Goal: Task Accomplishment & Management: Use online tool/utility

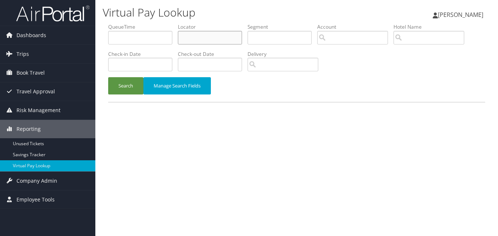
click at [201, 38] on input "text" at bounding box center [210, 38] width 64 height 14
paste input "EVKWBD"
click at [108, 77] on button "Search" at bounding box center [125, 85] width 35 height 17
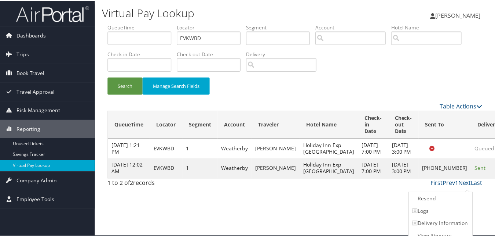
scroll to position [7, 0]
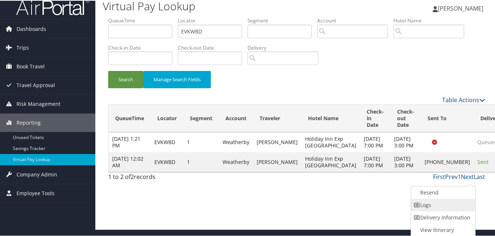
click at [431, 207] on link "Logs" at bounding box center [442, 204] width 63 height 12
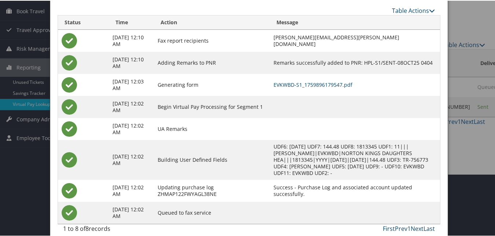
scroll to position [63, 0]
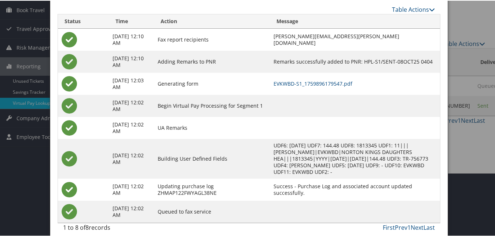
click at [275, 125] on td at bounding box center [355, 127] width 170 height 22
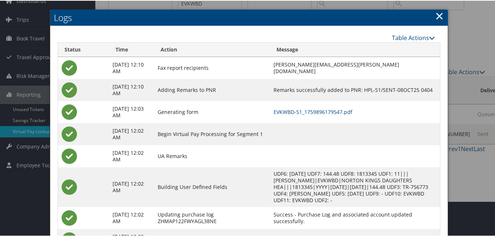
scroll to position [26, 0]
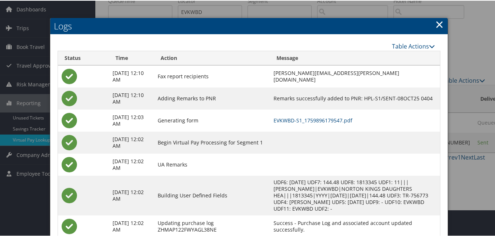
click at [439, 24] on link "×" at bounding box center [440, 23] width 8 height 15
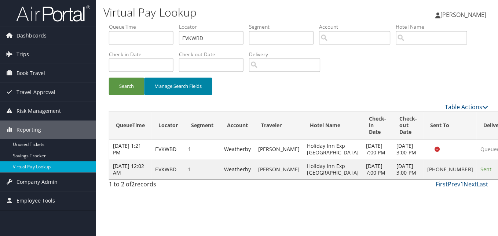
scroll to position [0, 0]
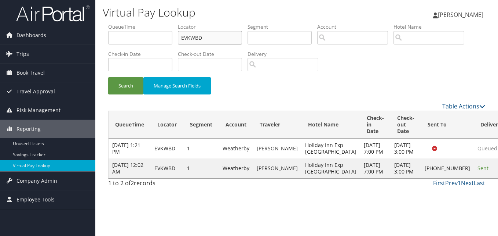
drag, startPoint x: 166, startPoint y: 39, endPoint x: 105, endPoint y: 39, distance: 61.3
click at [108, 39] on form "QueueTime Locator EVKWBD Segment Account Traveler Hotel Name Check-in Date Chec…" at bounding box center [296, 62] width 377 height 79
paste input "WLHHV"
click at [108, 77] on button "Search" at bounding box center [125, 85] width 35 height 17
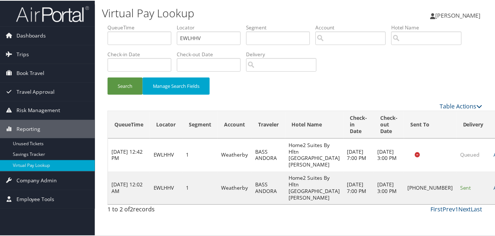
scroll to position [7, 0]
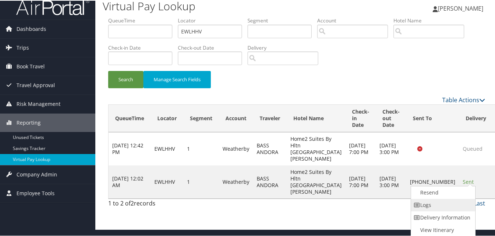
click at [439, 204] on link "Logs" at bounding box center [442, 204] width 63 height 12
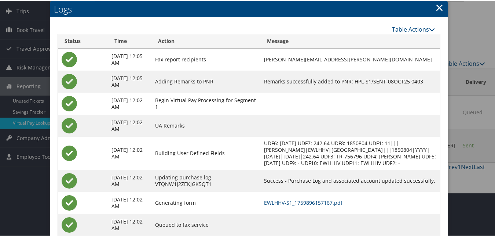
scroll to position [70, 0]
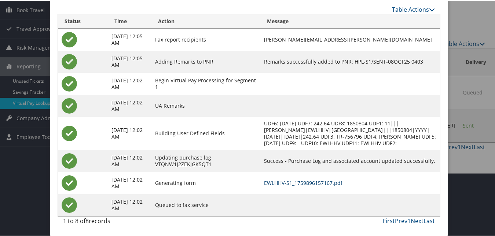
drag, startPoint x: 303, startPoint y: 180, endPoint x: 298, endPoint y: 174, distance: 8.6
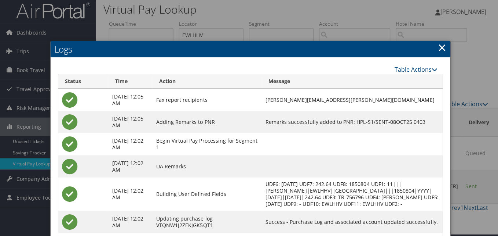
scroll to position [0, 0]
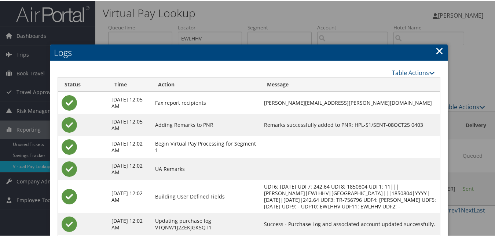
click at [436, 51] on link "×" at bounding box center [440, 50] width 8 height 15
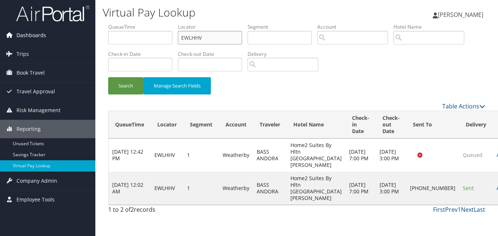
drag, startPoint x: 213, startPoint y: 37, endPoint x: 90, endPoint y: 30, distance: 123.1
click at [90, 30] on div "Dashboards AirPortal 360™ (Manager) My Travel Dashboard Trips Airtinerary® Look…" at bounding box center [249, 118] width 498 height 236
paste input "GKLKFM"
click at [108, 77] on button "Search" at bounding box center [125, 85] width 35 height 17
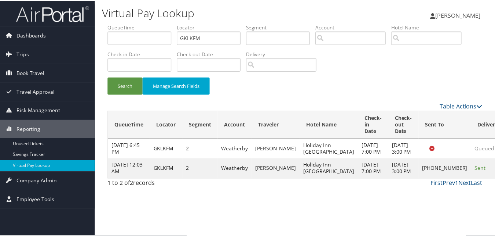
scroll to position [7, 0]
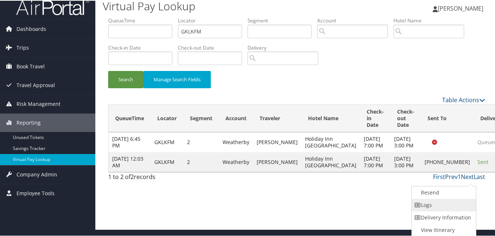
click at [448, 202] on link "Logs" at bounding box center [443, 204] width 63 height 12
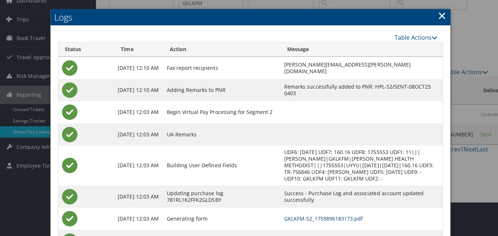
scroll to position [0, 0]
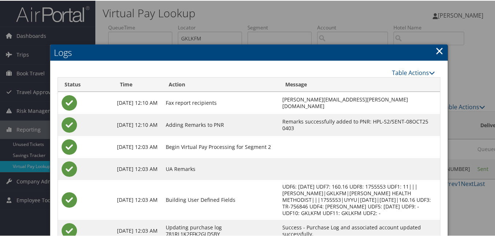
click at [438, 52] on link "×" at bounding box center [440, 50] width 8 height 15
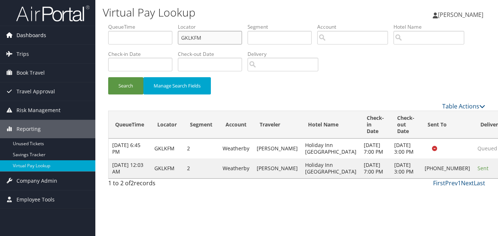
drag, startPoint x: 83, startPoint y: 36, endPoint x: 77, endPoint y: 36, distance: 5.9
click at [78, 36] on div "Dashboards AirPortal 360™ (Manager) My Travel Dashboard Trips Airtinerary® Look…" at bounding box center [249, 118] width 498 height 236
paste input "SUEHUW"
click at [208, 39] on input "SUEHUWM" at bounding box center [210, 38] width 64 height 14
drag, startPoint x: 218, startPoint y: 39, endPoint x: 115, endPoint y: 37, distance: 102.4
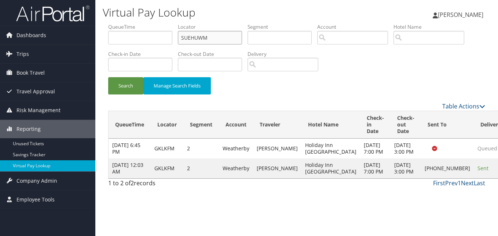
click at [117, 23] on ul "QueueTime Locator SUEHUWM Segment Account Traveler Hotel Name Check-in Date Che…" at bounding box center [296, 23] width 377 height 0
paste input "text"
type input "SUEHUW"
click at [108, 77] on button "Search" at bounding box center [125, 85] width 35 height 17
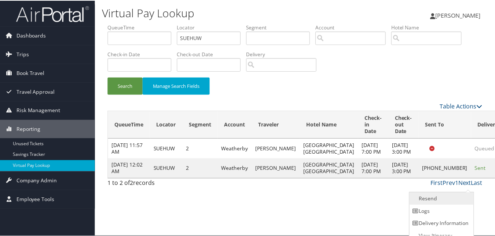
scroll to position [7, 0]
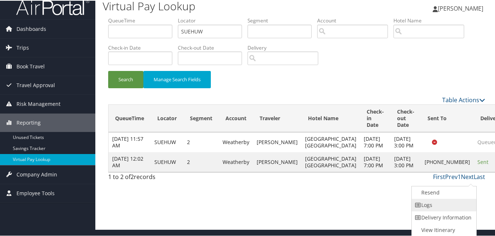
click at [438, 202] on link "Logs" at bounding box center [443, 204] width 63 height 12
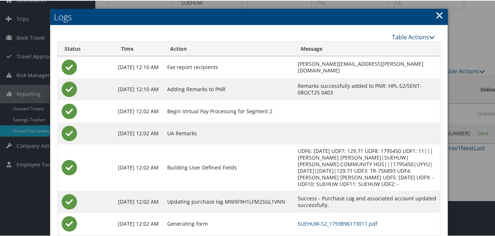
scroll to position [70, 0]
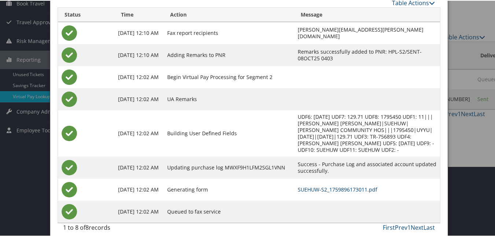
click at [308, 185] on link "SUEHUW-S2_1759896173011.pdf" at bounding box center [338, 188] width 80 height 7
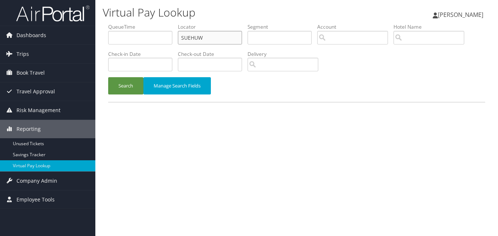
click at [207, 36] on input "SUEHUW" at bounding box center [210, 38] width 64 height 14
click at [108, 77] on button "Search" at bounding box center [125, 85] width 35 height 17
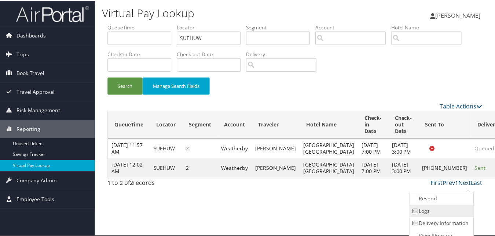
scroll to position [7, 0]
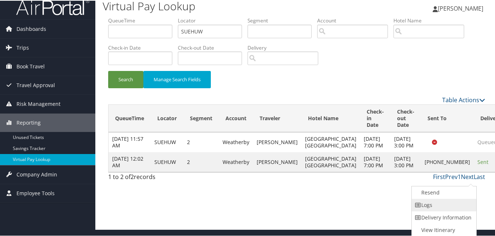
click at [447, 205] on link "Logs" at bounding box center [443, 204] width 63 height 12
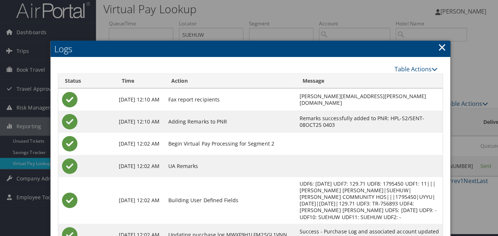
scroll to position [0, 0]
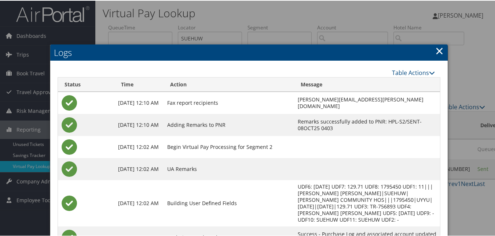
click at [436, 50] on link "×" at bounding box center [440, 50] width 8 height 15
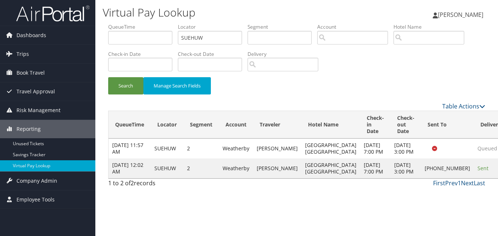
click at [332, 97] on div "Search Manage Search Fields" at bounding box center [297, 89] width 388 height 25
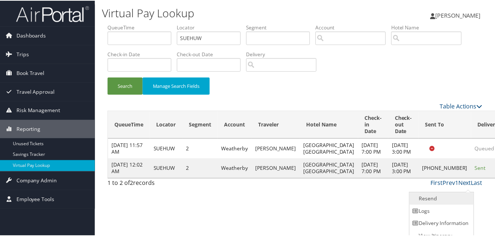
scroll to position [7, 0]
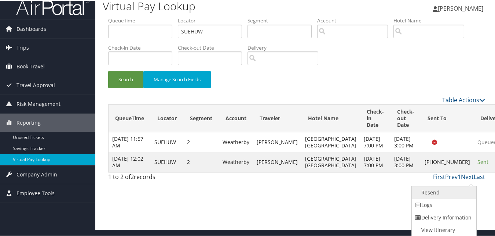
click at [441, 189] on link "Resend" at bounding box center [443, 191] width 63 height 12
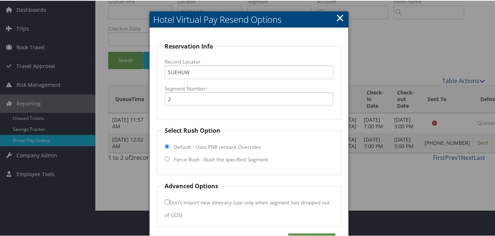
scroll to position [50, 0]
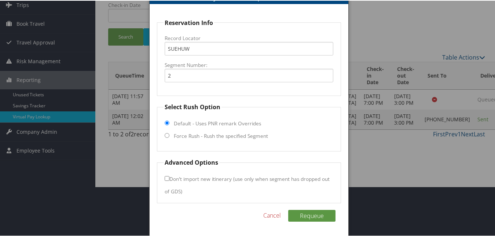
click at [168, 135] on input "Force Rush - Rush the specified Segment" at bounding box center [167, 134] width 5 height 5
radio input "true"
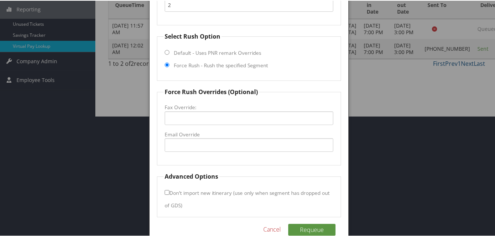
scroll to position [123, 0]
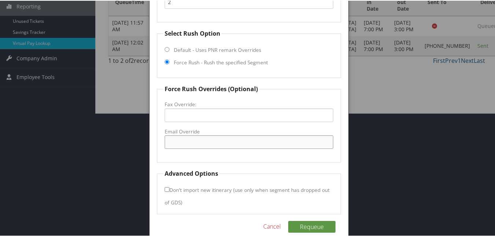
click at [194, 144] on input "Email Override" at bounding box center [249, 141] width 168 height 14
paste input "ffi.towanda@shanercorp.com"
type input "ffi.towanda@shanercorp.com"
click at [304, 226] on button "Requeue" at bounding box center [311, 226] width 47 height 12
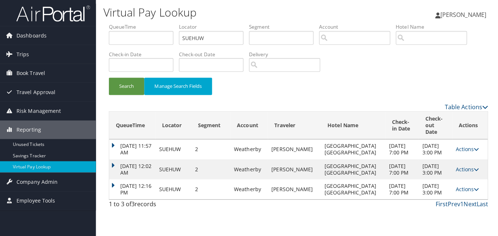
scroll to position [0, 0]
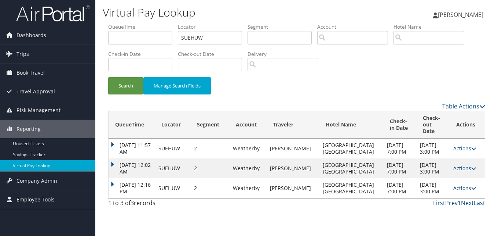
click at [462, 191] on link "Actions" at bounding box center [465, 187] width 23 height 7
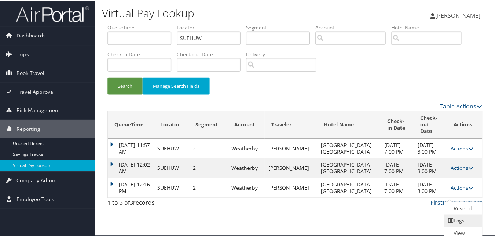
scroll to position [11, 0]
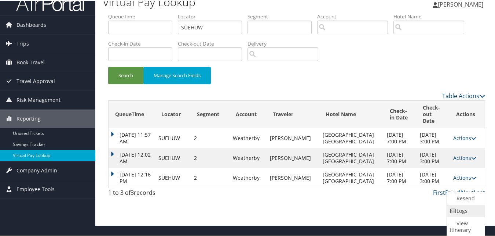
click at [465, 208] on link "Logs" at bounding box center [465, 210] width 36 height 12
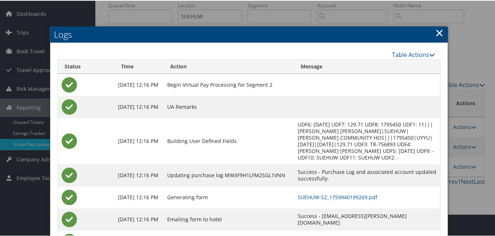
scroll to position [58, 0]
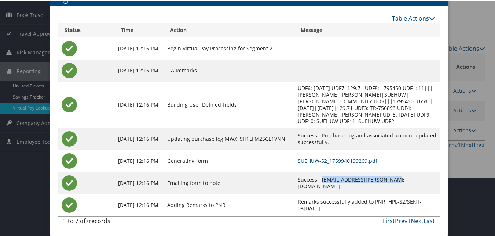
drag, startPoint x: 372, startPoint y: 182, endPoint x: 301, endPoint y: 182, distance: 70.5
click at [301, 182] on td "Success - ffi.towanda@shanercorp.com" at bounding box center [367, 182] width 146 height 22
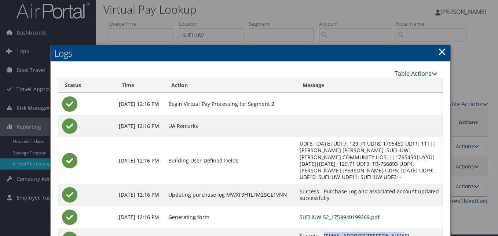
scroll to position [0, 0]
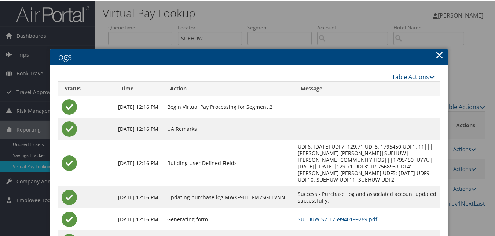
click at [436, 55] on link "×" at bounding box center [440, 54] width 8 height 15
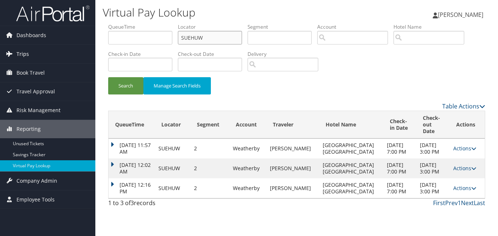
drag, startPoint x: 206, startPoint y: 40, endPoint x: 64, endPoint y: 48, distance: 142.3
click at [82, 41] on div "Dashboards AirPortal 360™ (Manager) My Travel Dashboard Trips Airtinerary® Look…" at bounding box center [249, 118] width 498 height 236
paste input "IFHGOA"
click at [108, 77] on button "Search" at bounding box center [125, 85] width 35 height 17
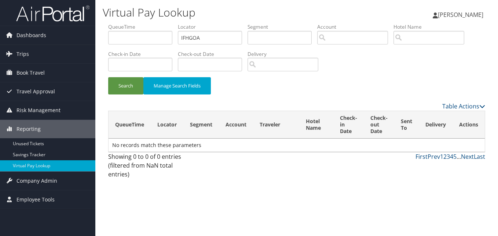
click at [259, 98] on div "Search Manage Search Fields" at bounding box center [297, 89] width 388 height 25
click at [108, 39] on form "QueueTime Locator IFHGOA Segment Account Traveler Hotel Name Check-in Date Chec…" at bounding box center [296, 62] width 377 height 79
click at [108, 77] on button "Search" at bounding box center [125, 85] width 35 height 17
click at [207, 39] on input "IFHGOA" at bounding box center [210, 38] width 64 height 14
click at [108, 77] on button "Search" at bounding box center [125, 85] width 35 height 17
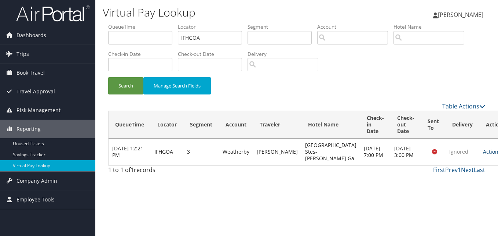
click at [483, 153] on link "Actions" at bounding box center [494, 151] width 23 height 7
click at [454, 174] on link "Logs" at bounding box center [455, 174] width 46 height 12
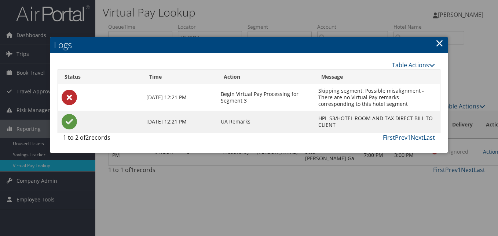
click at [440, 44] on link "×" at bounding box center [440, 43] width 8 height 15
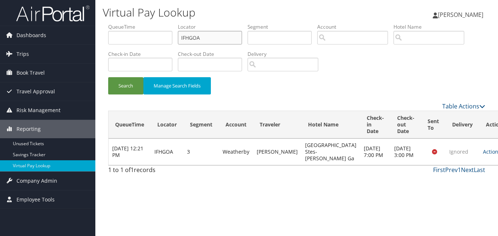
click at [221, 40] on input "IFHGOA" at bounding box center [210, 38] width 64 height 14
click at [108, 77] on button "Search" at bounding box center [125, 85] width 35 height 17
click at [483, 155] on link "Actions" at bounding box center [494, 151] width 23 height 7
click at [221, 37] on input "IFHGOA" at bounding box center [210, 38] width 64 height 14
click at [108, 77] on button "Search" at bounding box center [125, 85] width 35 height 17
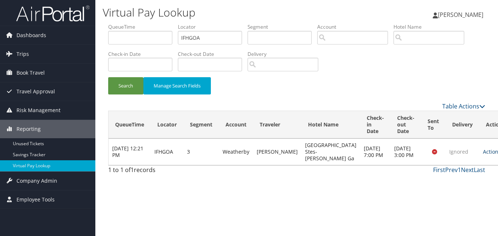
click at [483, 155] on link "Actions" at bounding box center [494, 151] width 23 height 7
click at [458, 165] on link "Resend" at bounding box center [454, 165] width 46 height 12
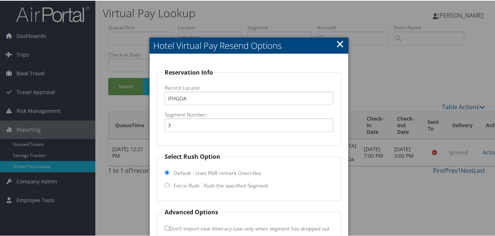
click at [338, 45] on link "×" at bounding box center [340, 43] width 8 height 15
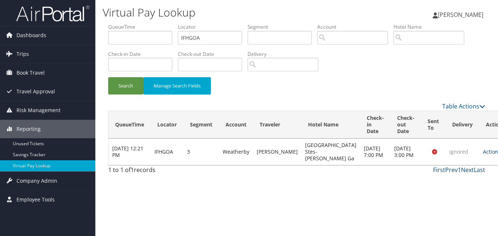
click at [483, 155] on link "Actions" at bounding box center [494, 151] width 23 height 7
drag, startPoint x: 464, startPoint y: 156, endPoint x: 451, endPoint y: 177, distance: 24.7
click at [451, 177] on link "Logs" at bounding box center [454, 178] width 46 height 12
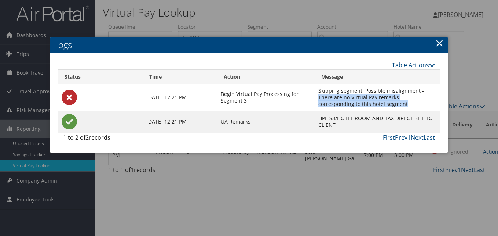
drag, startPoint x: 321, startPoint y: 97, endPoint x: 374, endPoint y: 103, distance: 53.3
click at [374, 103] on td "Skipping segment: Possible misalignment - There are no Virtual Pay remarks corr…" at bounding box center [377, 97] width 125 height 26
copy td "There are no Virtual Pay remarks corresponding to this hotel segment"
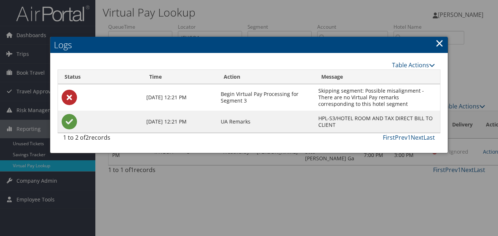
click at [440, 46] on link "×" at bounding box center [440, 43] width 8 height 15
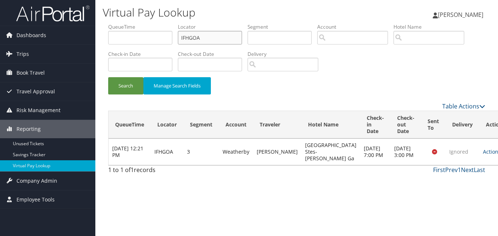
drag, startPoint x: 198, startPoint y: 38, endPoint x: 137, endPoint y: 41, distance: 61.0
click at [137, 23] on ul "QueueTime Locator IFHGOA Segment Account Traveler Hotel Name Check-in Date Chec…" at bounding box center [296, 23] width 377 height 0
paste input "QMZTPW"
click at [108, 77] on button "Search" at bounding box center [125, 85] width 35 height 17
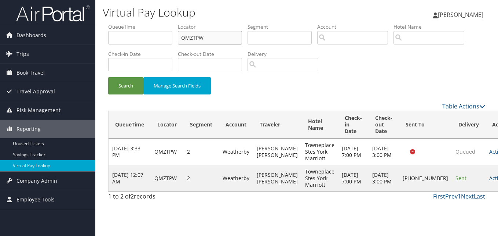
click at [219, 39] on input "QMZTPW" at bounding box center [210, 38] width 64 height 14
click at [489, 181] on link "Actions" at bounding box center [500, 177] width 23 height 7
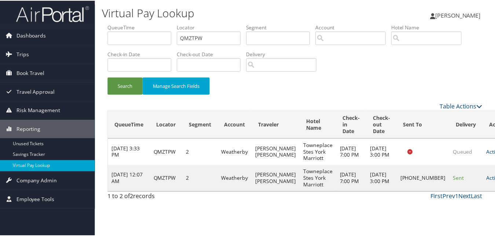
scroll to position [0, 0]
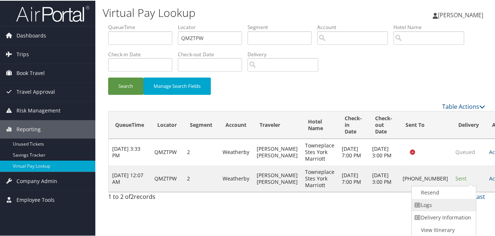
click at [438, 200] on link "Logs" at bounding box center [443, 204] width 63 height 12
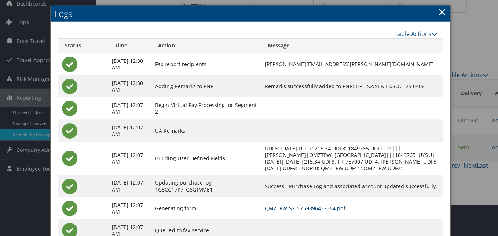
scroll to position [0, 0]
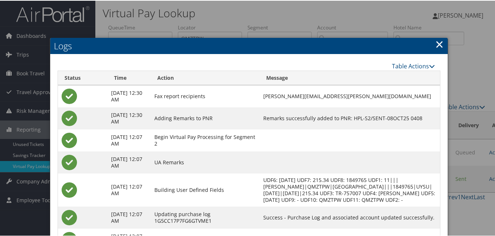
click at [438, 44] on link "×" at bounding box center [440, 43] width 8 height 15
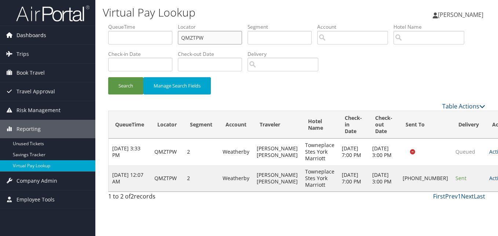
drag, startPoint x: 220, startPoint y: 38, endPoint x: 63, endPoint y: 38, distance: 157.0
click at [63, 38] on div "Dashboards AirPortal 360™ (Manager) My Travel Dashboard Trips Airtinerary® Look…" at bounding box center [249, 118] width 498 height 236
paste input "WAILIO"
click at [108, 77] on button "Search" at bounding box center [125, 85] width 35 height 17
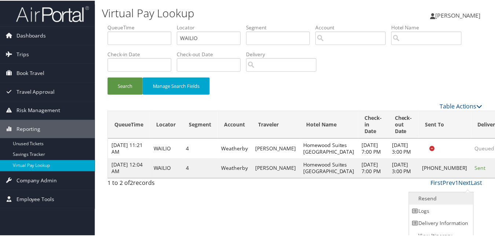
scroll to position [7, 0]
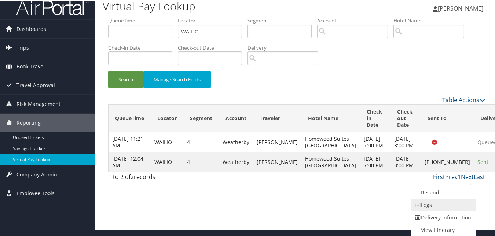
click at [444, 202] on link "Logs" at bounding box center [443, 204] width 63 height 12
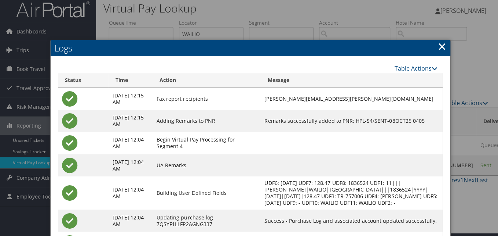
scroll to position [0, 0]
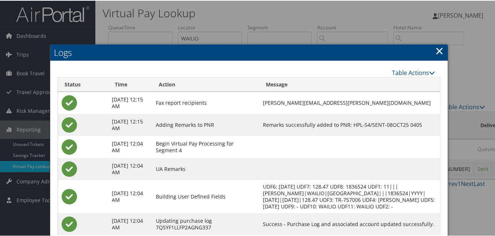
click at [437, 54] on link "×" at bounding box center [440, 50] width 8 height 15
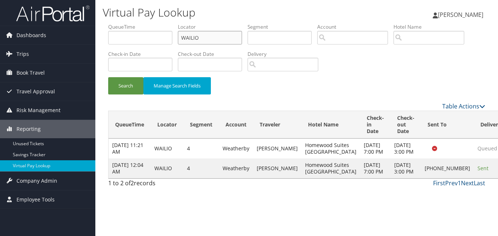
drag, startPoint x: 201, startPoint y: 40, endPoint x: 114, endPoint y: 41, distance: 87.0
click at [123, 23] on ul "QueueTime Locator WAILIO Segment Account Traveler Hotel Name Check-in Date Chec…" at bounding box center [296, 23] width 377 height 0
paste input "HXUFOW"
click at [108, 77] on button "Search" at bounding box center [125, 85] width 35 height 17
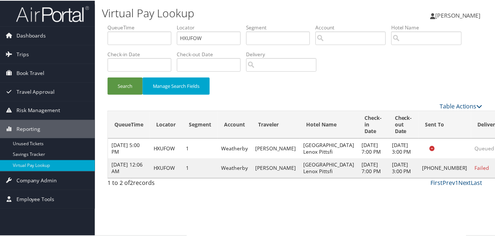
scroll to position [17, 0]
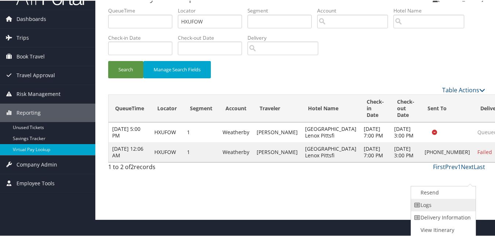
click at [439, 206] on link "Logs" at bounding box center [442, 204] width 63 height 12
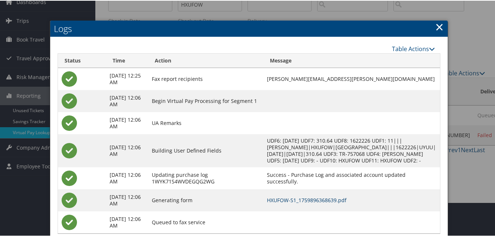
scroll to position [21, 0]
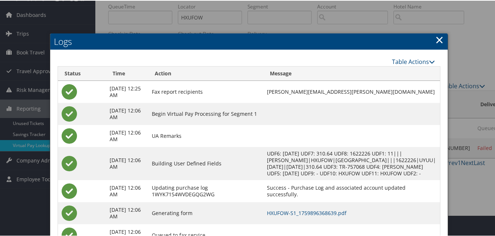
click at [439, 39] on link "×" at bounding box center [440, 39] width 8 height 15
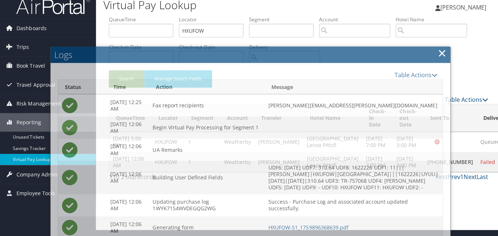
scroll to position [0, 0]
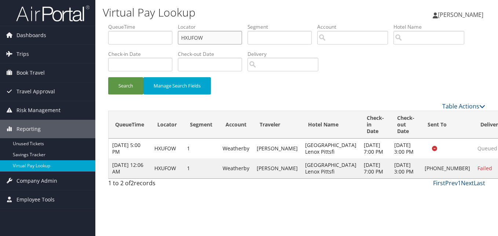
drag, startPoint x: 156, startPoint y: 40, endPoint x: 121, endPoint y: 40, distance: 34.9
click at [124, 23] on ul "QueueTime Locator HXUFOW Segment Account Traveler Hotel Name Check-in Date Chec…" at bounding box center [296, 23] width 377 height 0
paste input "CVKUPO"
click at [108, 77] on button "Search" at bounding box center [125, 85] width 35 height 17
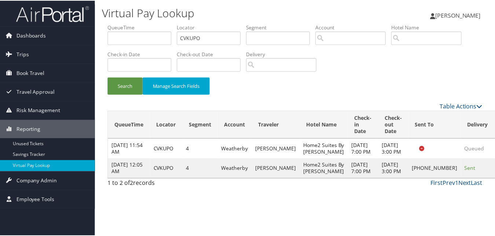
scroll to position [17, 0]
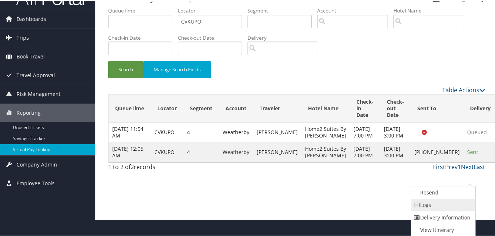
click at [429, 204] on link "Logs" at bounding box center [442, 204] width 63 height 12
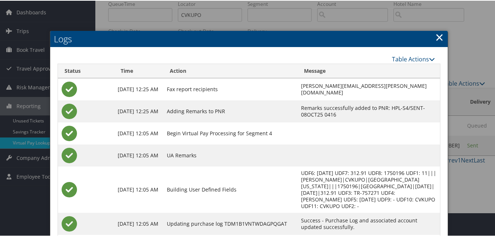
scroll to position [6, 0]
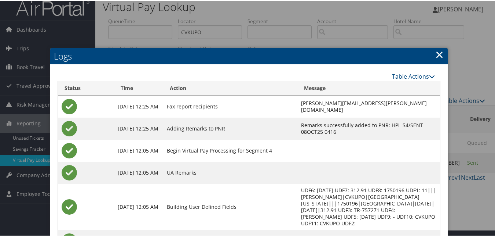
click at [437, 56] on link "×" at bounding box center [440, 53] width 8 height 15
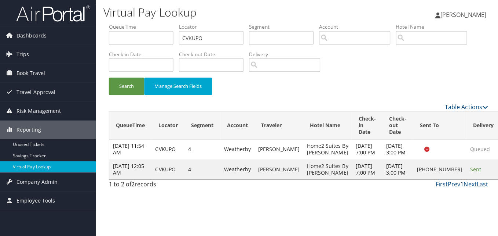
scroll to position [0, 0]
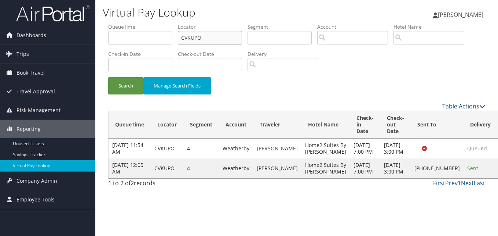
drag, startPoint x: 205, startPoint y: 36, endPoint x: 97, endPoint y: 54, distance: 109.5
click at [116, 23] on ul "QueueTime Locator CVKUPO Segment Account Traveler Hotel Name Check-in Date Chec…" at bounding box center [296, 23] width 377 height 0
paste input "STFZXN"
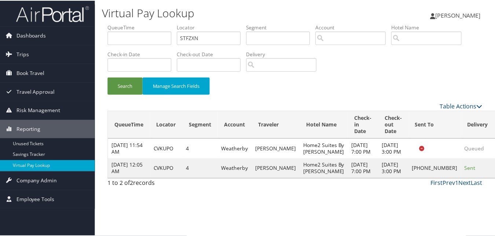
scroll to position [17, 0]
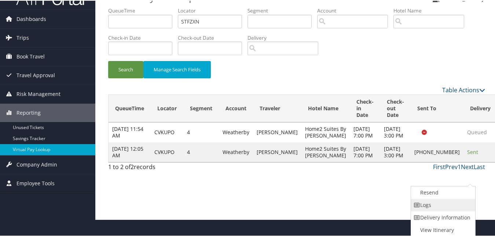
click at [436, 206] on link "Logs" at bounding box center [442, 204] width 63 height 12
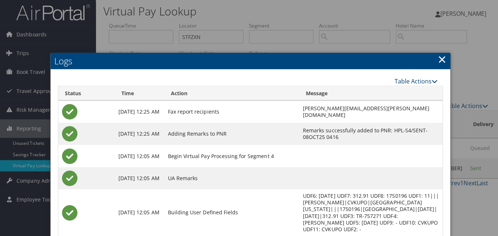
scroll to position [0, 0]
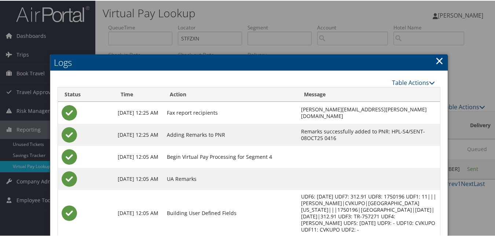
click at [437, 62] on link "×" at bounding box center [440, 59] width 8 height 15
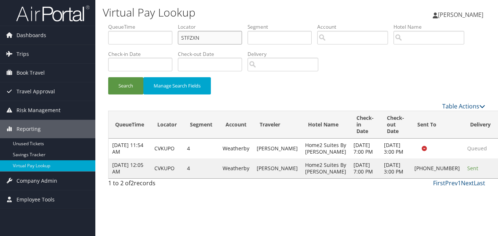
drag, startPoint x: 212, startPoint y: 37, endPoint x: 120, endPoint y: 37, distance: 92.5
click at [120, 23] on ul "QueueTime Locator STFZXN Segment Account Traveler Hotel Name Check-in Date Chec…" at bounding box center [296, 23] width 377 height 0
click at [108, 77] on button "Search" at bounding box center [125, 85] width 35 height 17
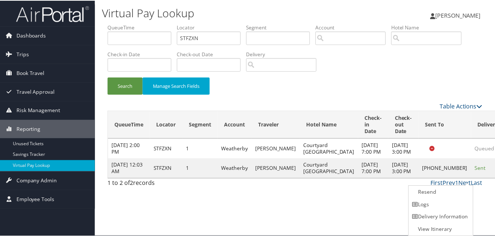
scroll to position [0, 0]
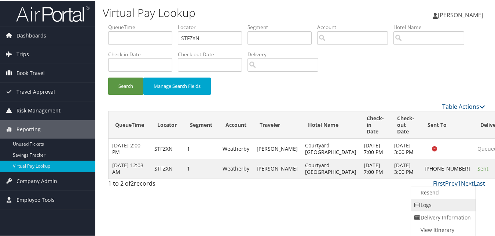
click at [436, 201] on link "Logs" at bounding box center [442, 204] width 63 height 12
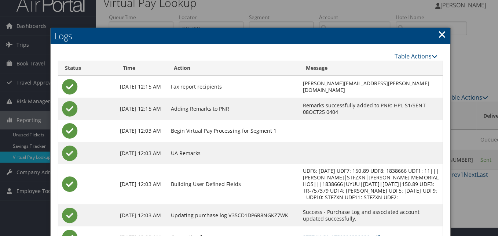
scroll to position [0, 0]
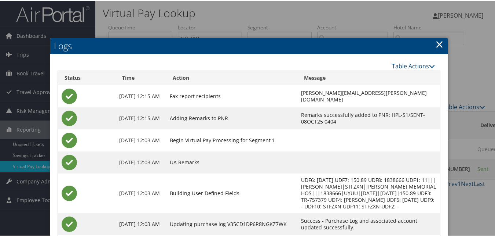
click at [437, 43] on link "×" at bounding box center [440, 43] width 8 height 15
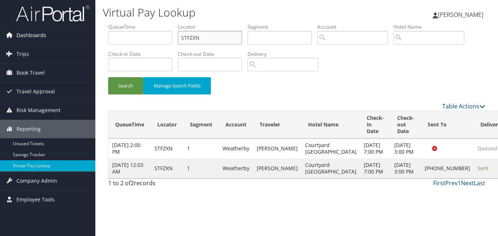
drag, startPoint x: 107, startPoint y: 40, endPoint x: 89, endPoint y: 42, distance: 17.7
click at [90, 42] on div "Dashboards AirPortal 360™ (Manager) My Travel Dashboard Trips Airtinerary® Look…" at bounding box center [249, 118] width 498 height 236
paste input "YSAHJ"
click at [108, 77] on button "Search" at bounding box center [125, 85] width 35 height 17
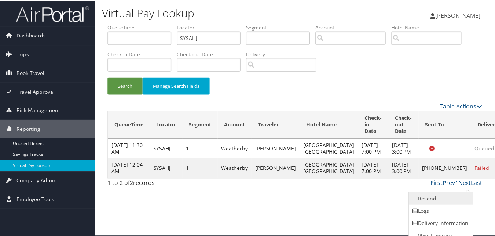
scroll to position [7, 0]
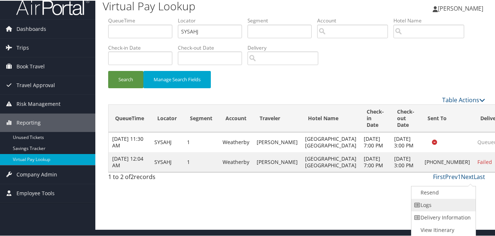
click at [442, 203] on link "Logs" at bounding box center [443, 204] width 63 height 12
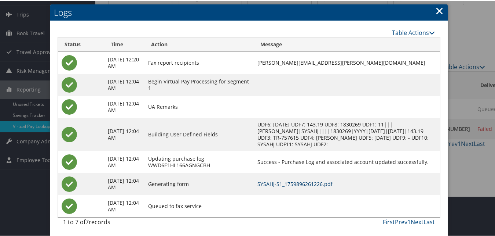
scroll to position [41, 0]
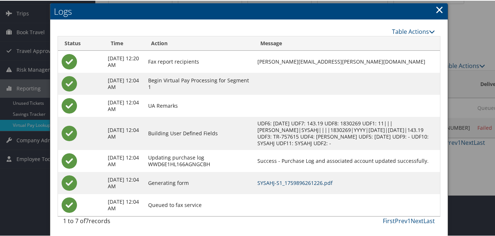
drag, startPoint x: 308, startPoint y: 182, endPoint x: 289, endPoint y: 166, distance: 25.0
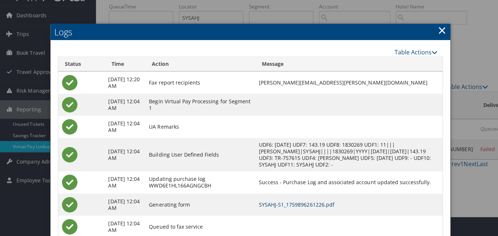
scroll to position [0, 0]
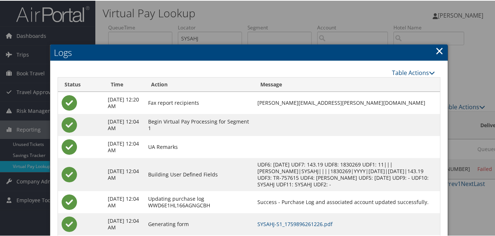
click at [441, 50] on link "×" at bounding box center [440, 50] width 8 height 15
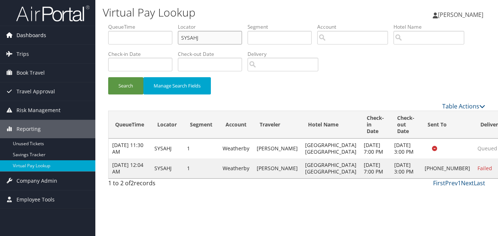
drag, startPoint x: 171, startPoint y: 40, endPoint x: 56, endPoint y: 41, distance: 114.9
click at [57, 41] on div "Dashboards AirPortal 360™ (Manager) My Travel Dashboard Trips Airtinerary® Look…" at bounding box center [249, 118] width 498 height 236
paste input "MEWPW"
type input "SMEWPW"
click at [108, 77] on button "Search" at bounding box center [125, 85] width 35 height 17
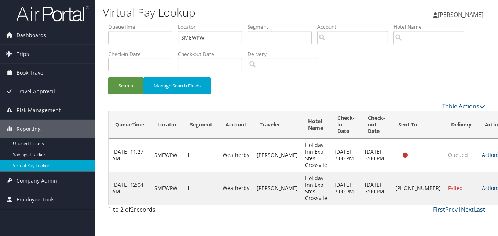
click at [482, 188] on link "Actions" at bounding box center [493, 187] width 23 height 7
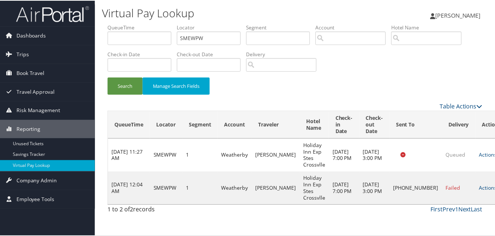
scroll to position [7, 0]
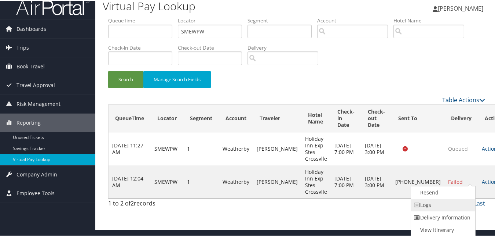
click at [437, 204] on link "Logs" at bounding box center [442, 204] width 63 height 12
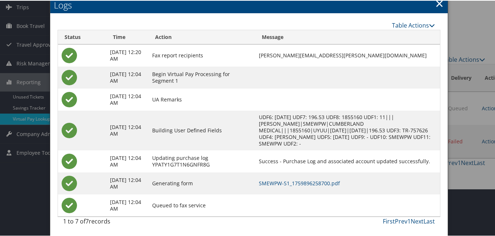
scroll to position [48, 0]
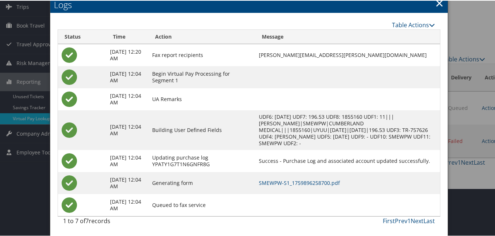
click at [436, 4] on link "×" at bounding box center [440, 2] width 8 height 15
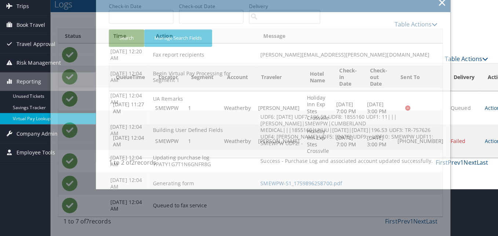
scroll to position [0, 0]
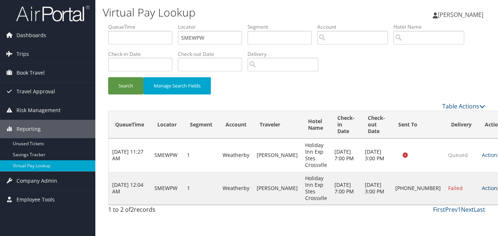
click at [482, 189] on link "Actions" at bounding box center [493, 187] width 23 height 7
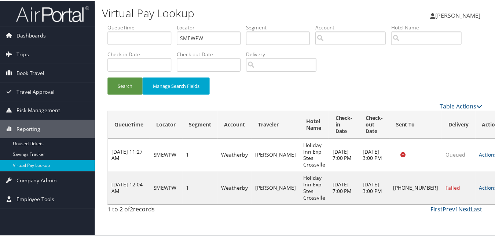
scroll to position [7, 0]
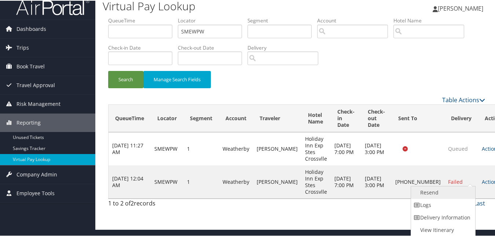
click at [433, 193] on link "Resend" at bounding box center [442, 191] width 63 height 12
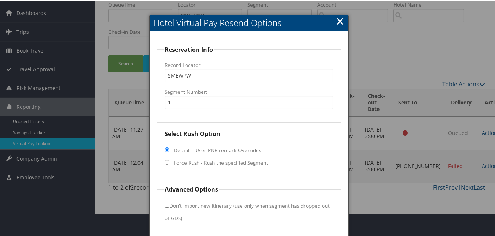
scroll to position [50, 0]
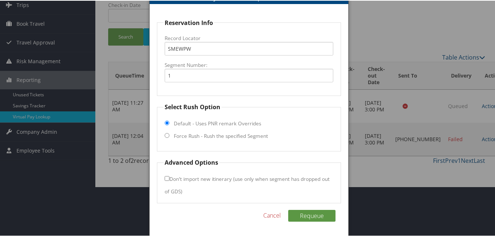
click at [167, 135] on input "Force Rush - Rush the specified Segment" at bounding box center [167, 134] width 5 height 5
radio input "true"
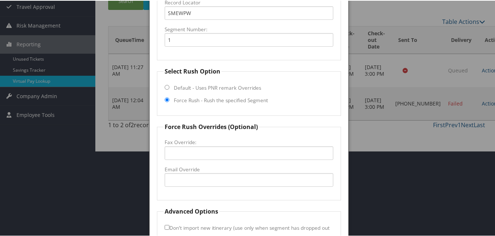
scroll to position [134, 0]
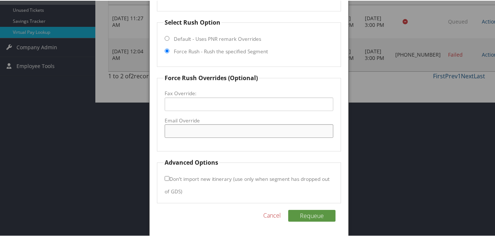
click at [195, 130] on input "Email Override" at bounding box center [249, 130] width 168 height 14
paste input "holiday.inn.express.crossvile@gmail.com"
type input "holiday.inn.express.crossvile@gmail.com"
click at [310, 214] on button "Requeue" at bounding box center [311, 215] width 47 height 12
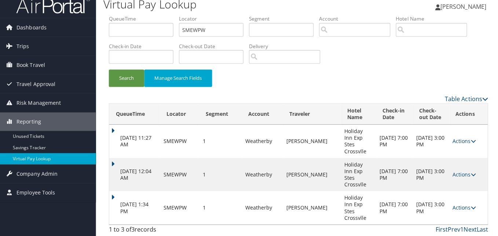
scroll to position [0, 0]
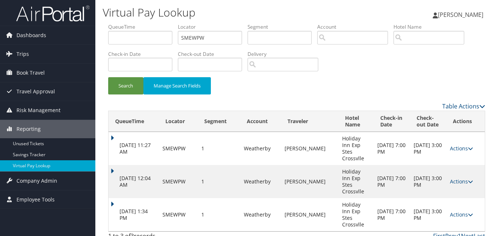
click at [327, 85] on div "Search Manage Search Fields" at bounding box center [297, 89] width 388 height 25
click at [371, 87] on div "Search Manage Search Fields" at bounding box center [297, 89] width 388 height 25
drag, startPoint x: 318, startPoint y: 95, endPoint x: 327, endPoint y: 95, distance: 8.4
click at [318, 95] on div "Search Manage Search Fields" at bounding box center [297, 89] width 388 height 25
click at [385, 90] on div "Search Manage Search Fields" at bounding box center [297, 89] width 388 height 25
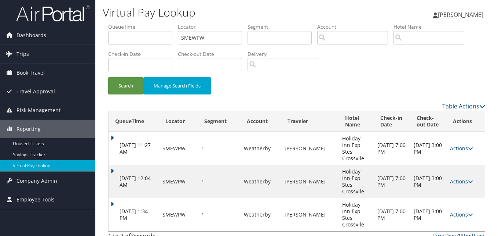
click at [463, 211] on link "Actions" at bounding box center [461, 214] width 23 height 7
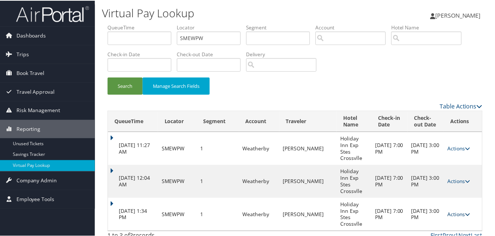
scroll to position [11, 0]
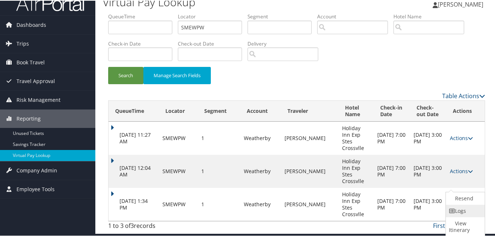
click at [464, 210] on link "Logs" at bounding box center [464, 210] width 37 height 12
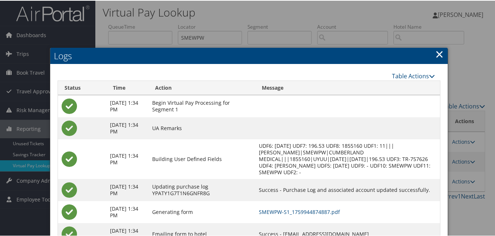
scroll to position [0, 0]
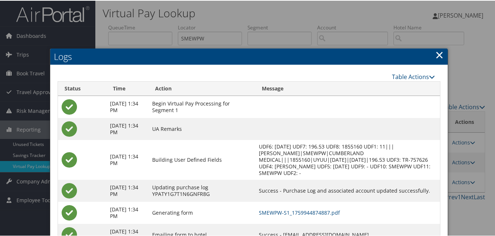
click at [439, 52] on link "×" at bounding box center [440, 54] width 8 height 15
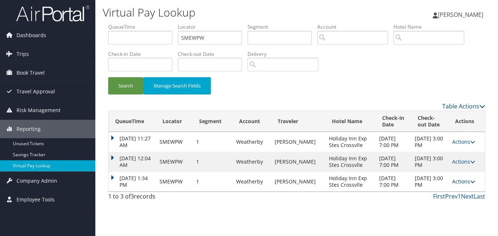
drag, startPoint x: 470, startPoint y: 182, endPoint x: 483, endPoint y: 189, distance: 14.8
click at [470, 182] on icon at bounding box center [472, 181] width 5 height 5
click at [464, 193] on link "Resend" at bounding box center [466, 192] width 34 height 12
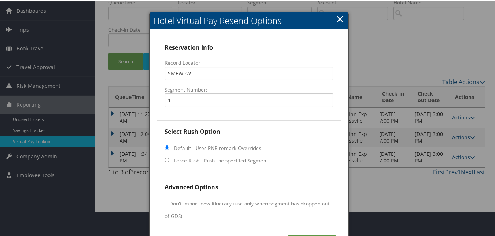
scroll to position [50, 0]
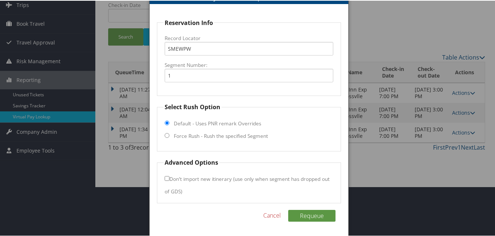
click at [167, 135] on input "Force Rush - Rush the specified Segment" at bounding box center [167, 134] width 5 height 5
radio input "true"
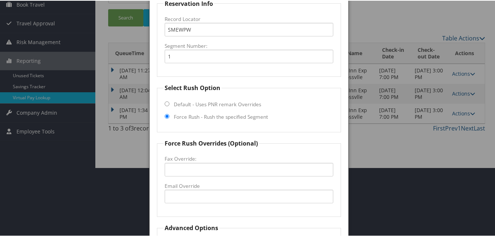
scroll to position [86, 0]
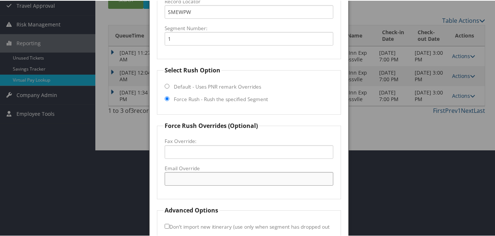
drag, startPoint x: 184, startPoint y: 178, endPoint x: 203, endPoint y: 181, distance: 18.8
click at [184, 178] on input "Email Override" at bounding box center [249, 178] width 168 height 14
paste input "holiday.inn.express.crossville@gmail.com"
type input "holiday.inn.express.crossville@gmail.com"
click at [262, 196] on fieldset "Force Rush Overrides (Optional) Fax Override: Email Override holiday.inn.expres…" at bounding box center [249, 159] width 184 height 78
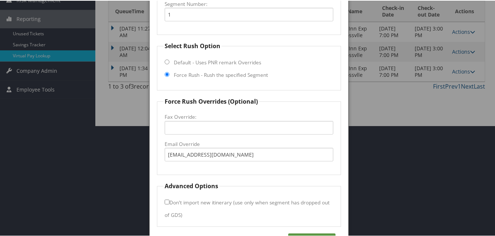
scroll to position [123, 0]
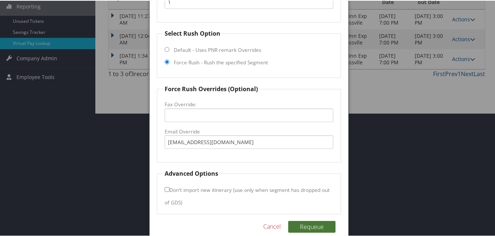
click at [317, 224] on button "Requeue" at bounding box center [311, 226] width 47 height 12
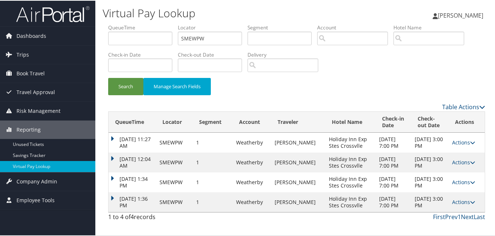
scroll to position [0, 0]
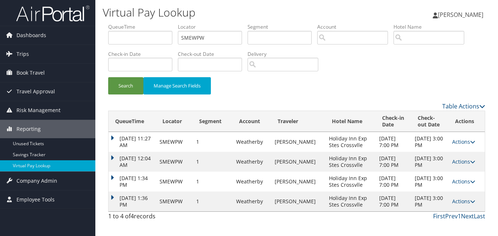
click at [113, 178] on td "Oct 8, 2025 1:34 PM" at bounding box center [132, 181] width 47 height 20
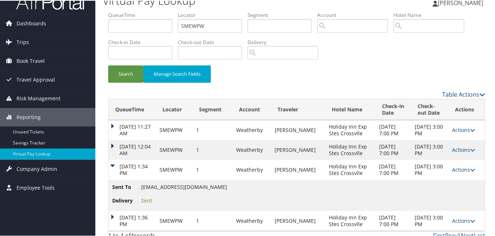
scroll to position [19, 0]
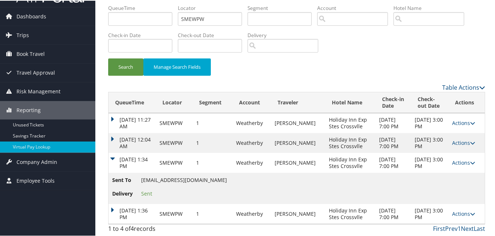
click at [112, 159] on td "Oct 8, 2025 1:34 PM" at bounding box center [132, 162] width 47 height 20
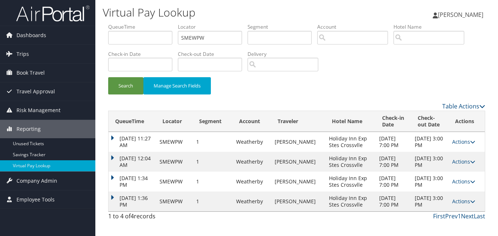
click at [319, 89] on div "Search Manage Search Fields" at bounding box center [297, 89] width 388 height 25
drag, startPoint x: 210, startPoint y: 38, endPoint x: 139, endPoint y: 39, distance: 70.8
click at [139, 23] on ul "QueueTime Locator SMEWPW Segment Account Traveler Hotel Name Check-in Date Chec…" at bounding box center [296, 23] width 377 height 0
paste input "ICMMIO"
click at [108, 77] on button "Search" at bounding box center [125, 85] width 35 height 17
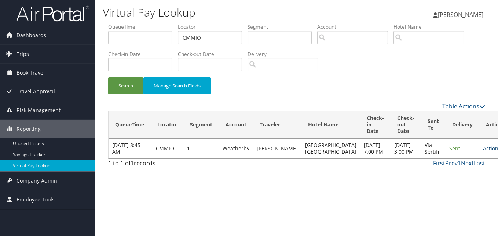
click at [483, 152] on link "Actions" at bounding box center [494, 148] width 23 height 7
click at [456, 175] on link "Logs" at bounding box center [455, 174] width 46 height 12
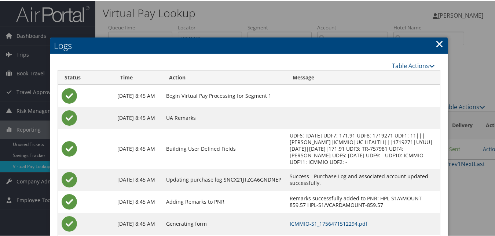
click at [437, 43] on link "×" at bounding box center [440, 43] width 8 height 15
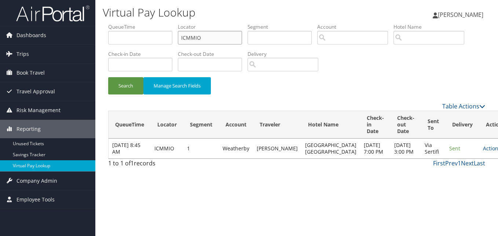
drag, startPoint x: 208, startPoint y: 39, endPoint x: 98, endPoint y: 45, distance: 109.9
click at [108, 42] on form "QueueTime Locator ICMMIO Segment Account Traveler Hotel Name Check-in Date Chec…" at bounding box center [296, 62] width 377 height 79
paste input "WGWQLW"
type input "WGWQLW"
click at [108, 77] on button "Search" at bounding box center [125, 85] width 35 height 17
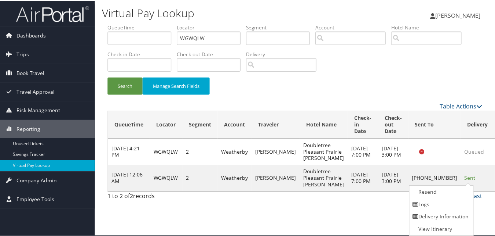
scroll to position [0, 0]
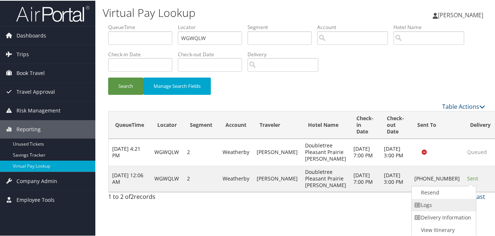
click at [439, 203] on link "Logs" at bounding box center [443, 204] width 63 height 12
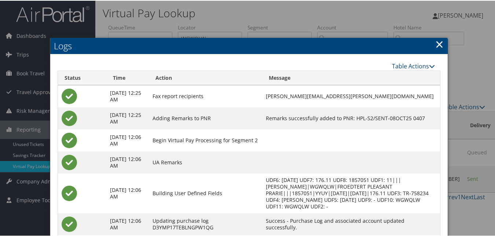
scroll to position [63, 0]
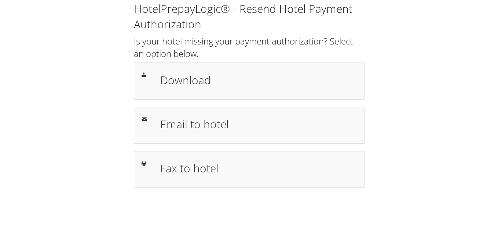
click at [408, 128] on div "HotelPrepayLogic® - Resend Hotel Payment Authorization Is your hotel missing yo…" at bounding box center [249, 97] width 484 height 195
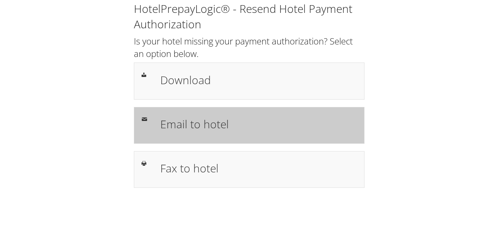
click at [201, 125] on h1 "Email to hotel" at bounding box center [258, 124] width 197 height 17
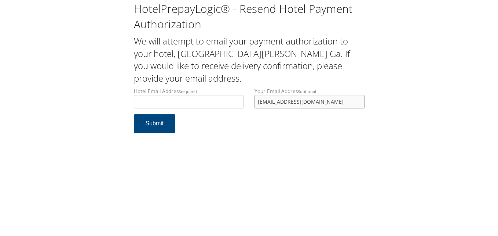
drag, startPoint x: 292, startPoint y: 104, endPoint x: 239, endPoint y: 102, distance: 53.6
click at [239, 102] on div "Hotel Email Address required Hotel email address is required Your Email Address…" at bounding box center [249, 100] width 242 height 27
drag, startPoint x: 402, startPoint y: 132, endPoint x: 369, endPoint y: 128, distance: 33.6
click at [393, 131] on div "HotelPrepayLogic® - Resend Hotel Payment Authorization We will attempt to email…" at bounding box center [249, 70] width 484 height 140
click at [210, 100] on input "Hotel Email Address required" at bounding box center [189, 102] width 110 height 14
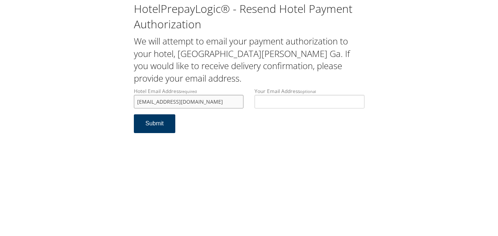
type input "ecare@chghealthcare.com"
click at [152, 122] on button "Submit" at bounding box center [155, 123] width 42 height 19
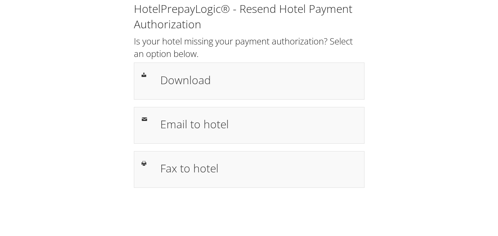
drag, startPoint x: 407, startPoint y: 50, endPoint x: 109, endPoint y: 1, distance: 302.6
click at [399, 50] on div "HotelPrepayLogic® - Resend Hotel Payment Authorization Is your hotel missing yo…" at bounding box center [249, 97] width 484 height 195
